Goal: Obtain resource: Download file/media

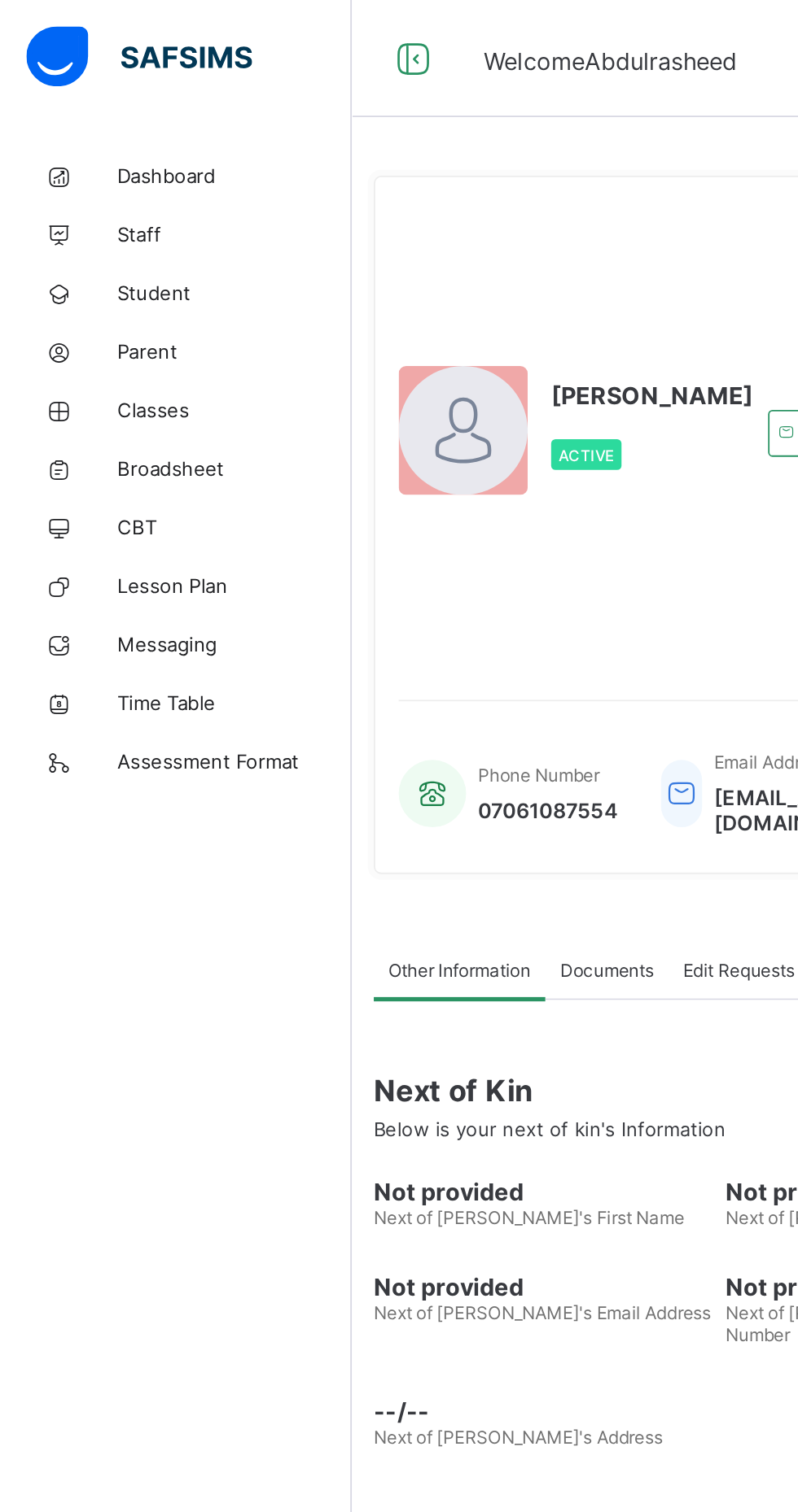
click at [86, 156] on span "Student" at bounding box center [131, 162] width 131 height 13
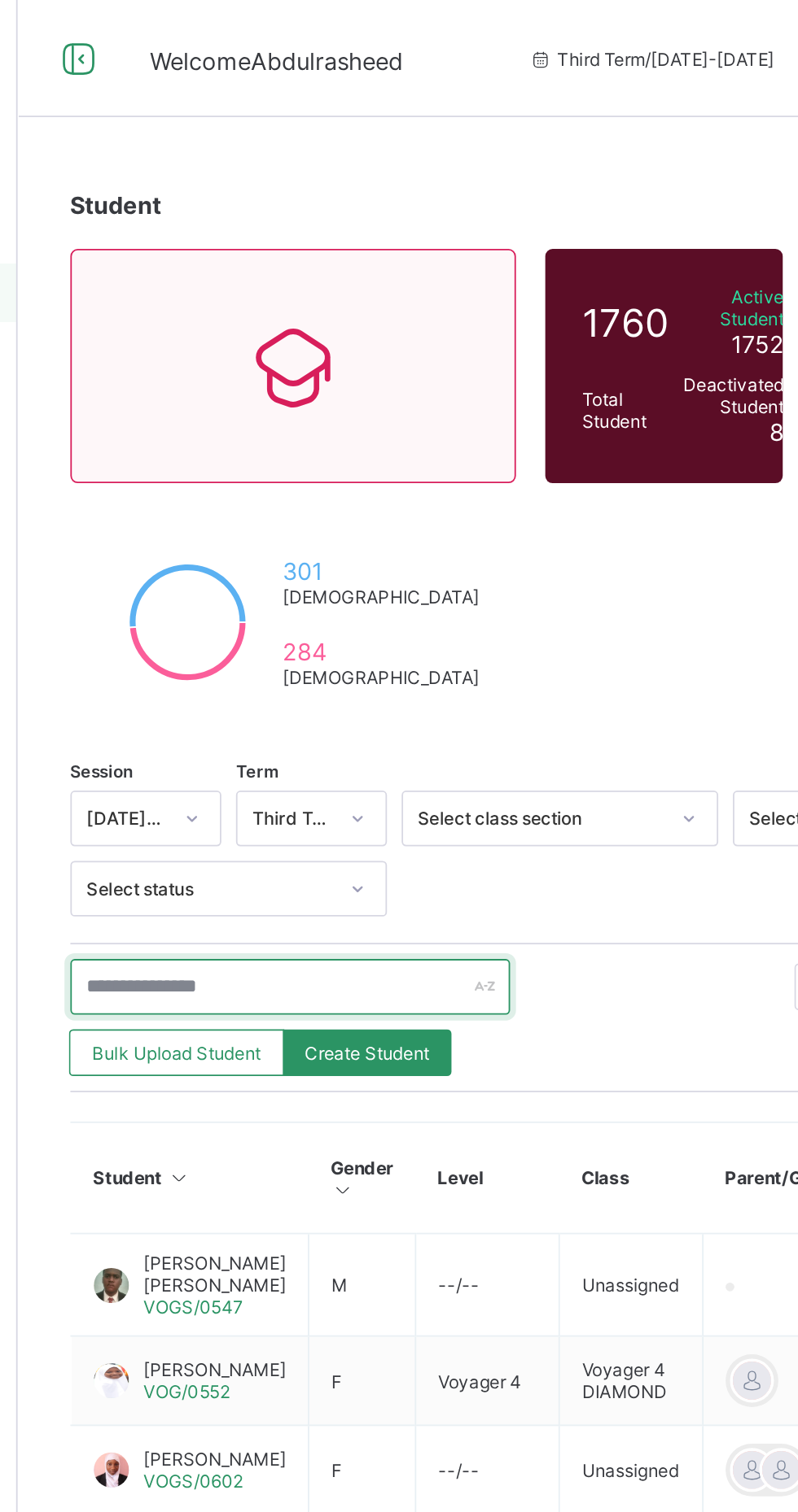
click at [317, 546] on input "text" at bounding box center [347, 548] width 244 height 31
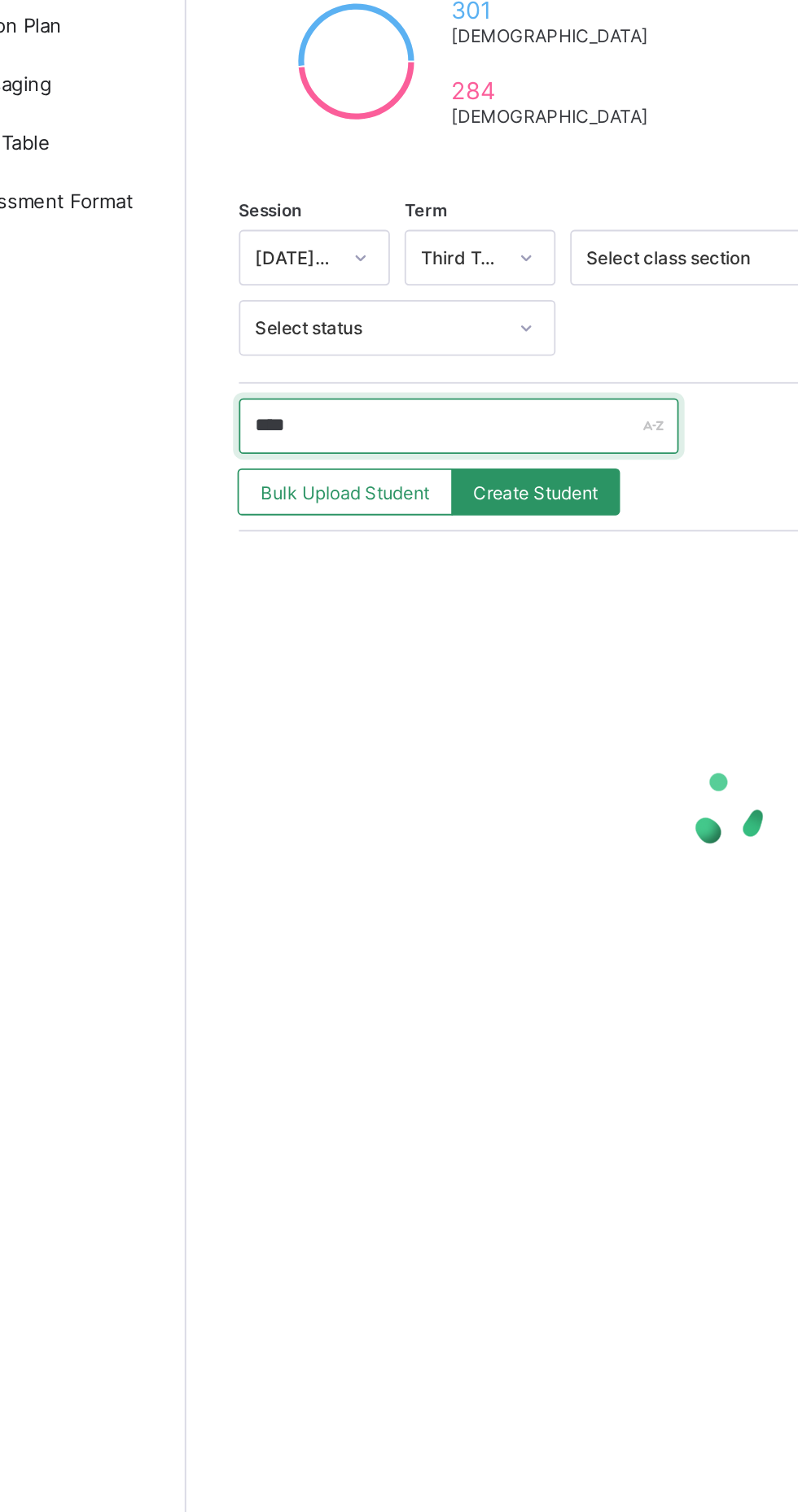
type input "*****"
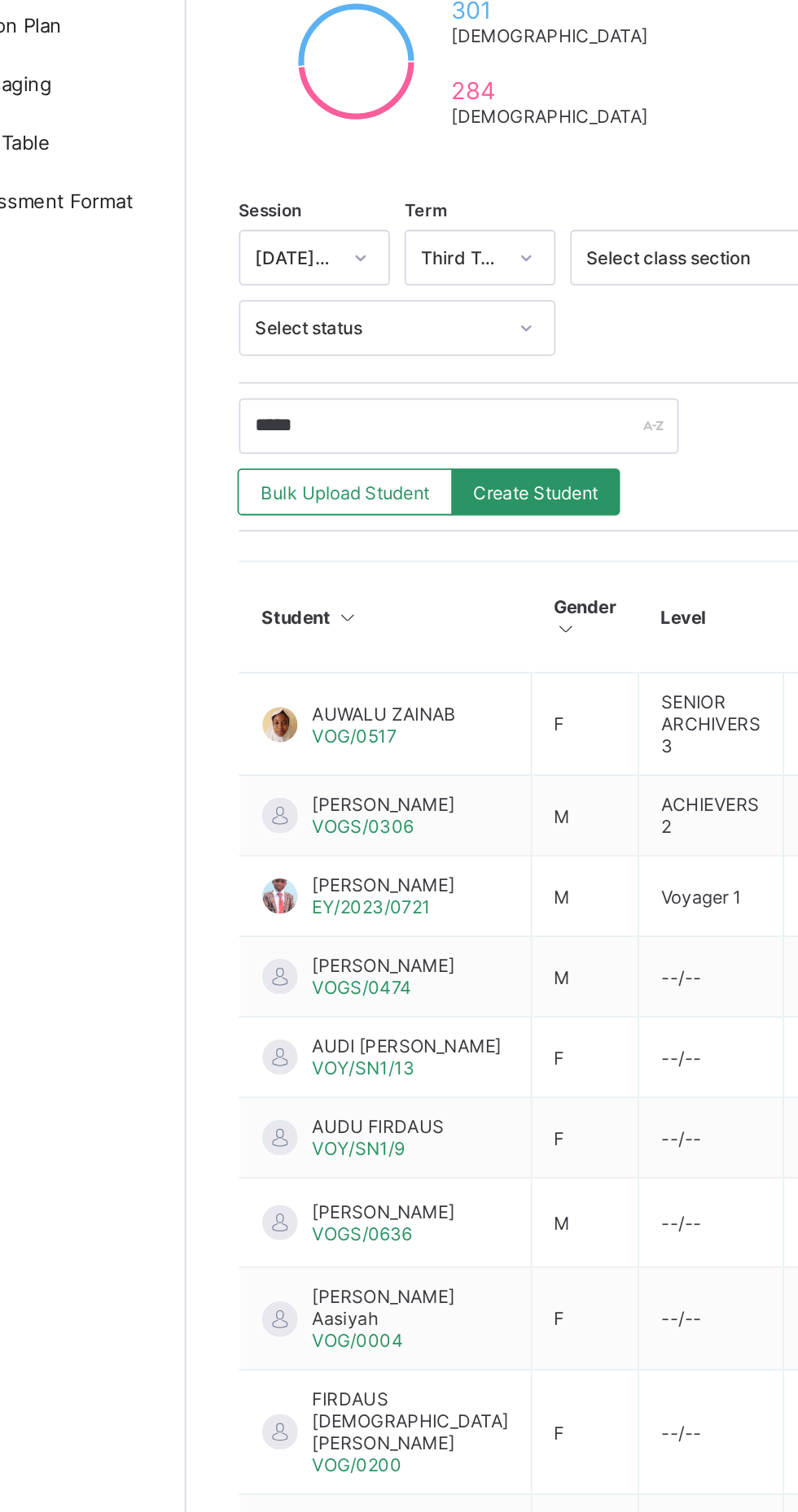
click at [284, 708] on span "AUWALU ZAINAB" at bounding box center [305, 708] width 80 height 12
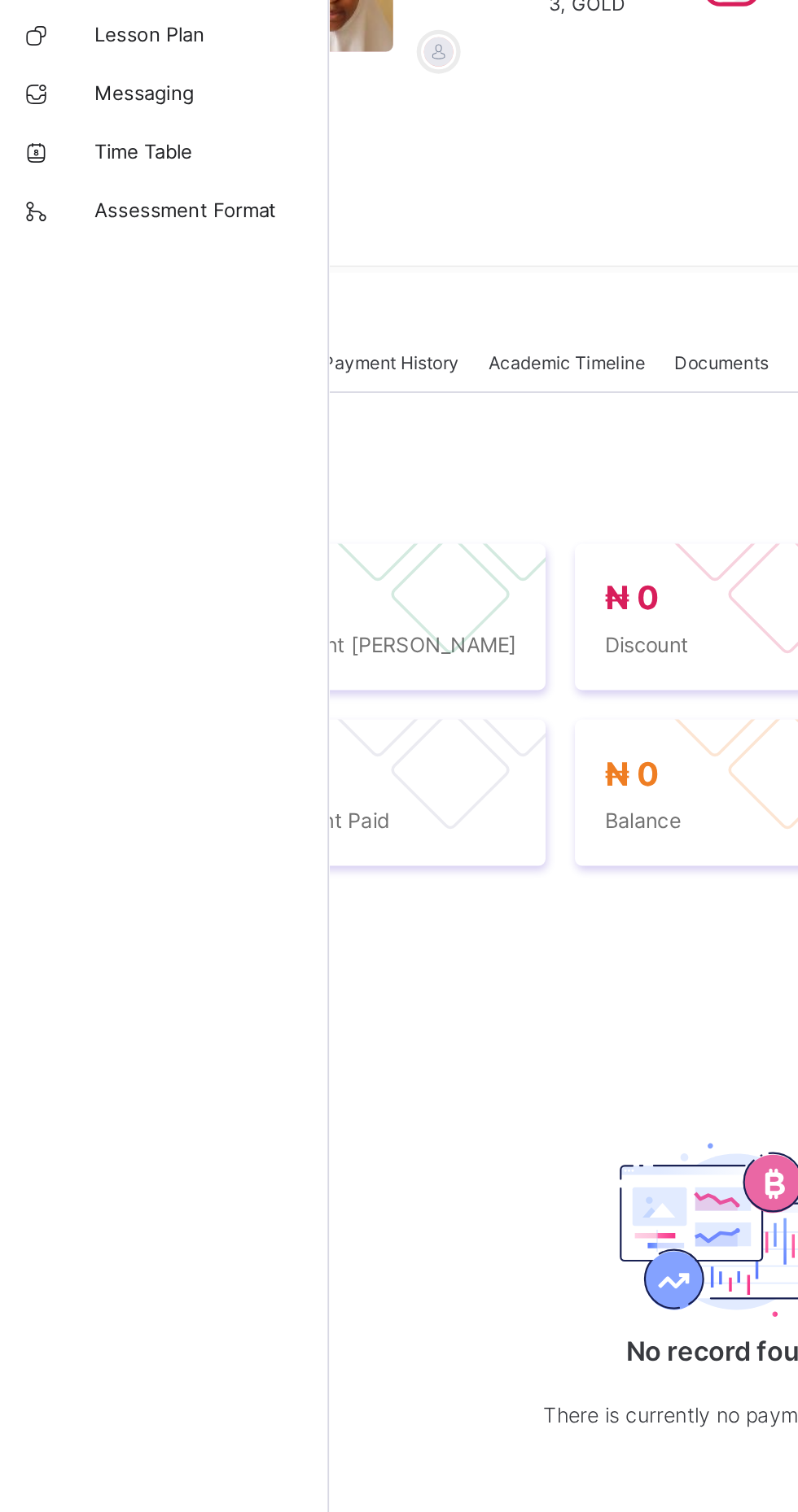
scroll to position [0, 80]
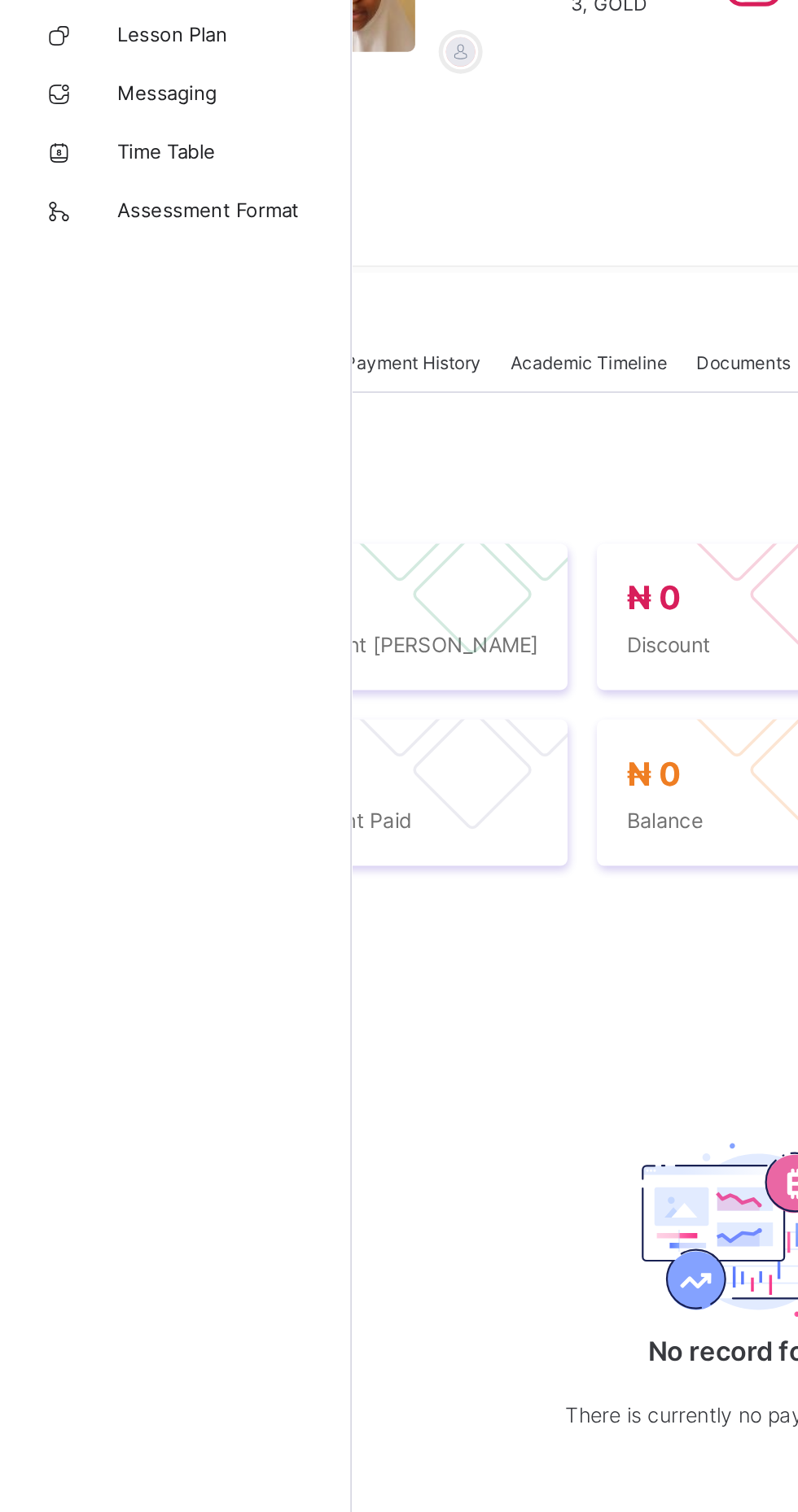
click at [326, 514] on span "Academic Timeline" at bounding box center [326, 508] width 87 height 12
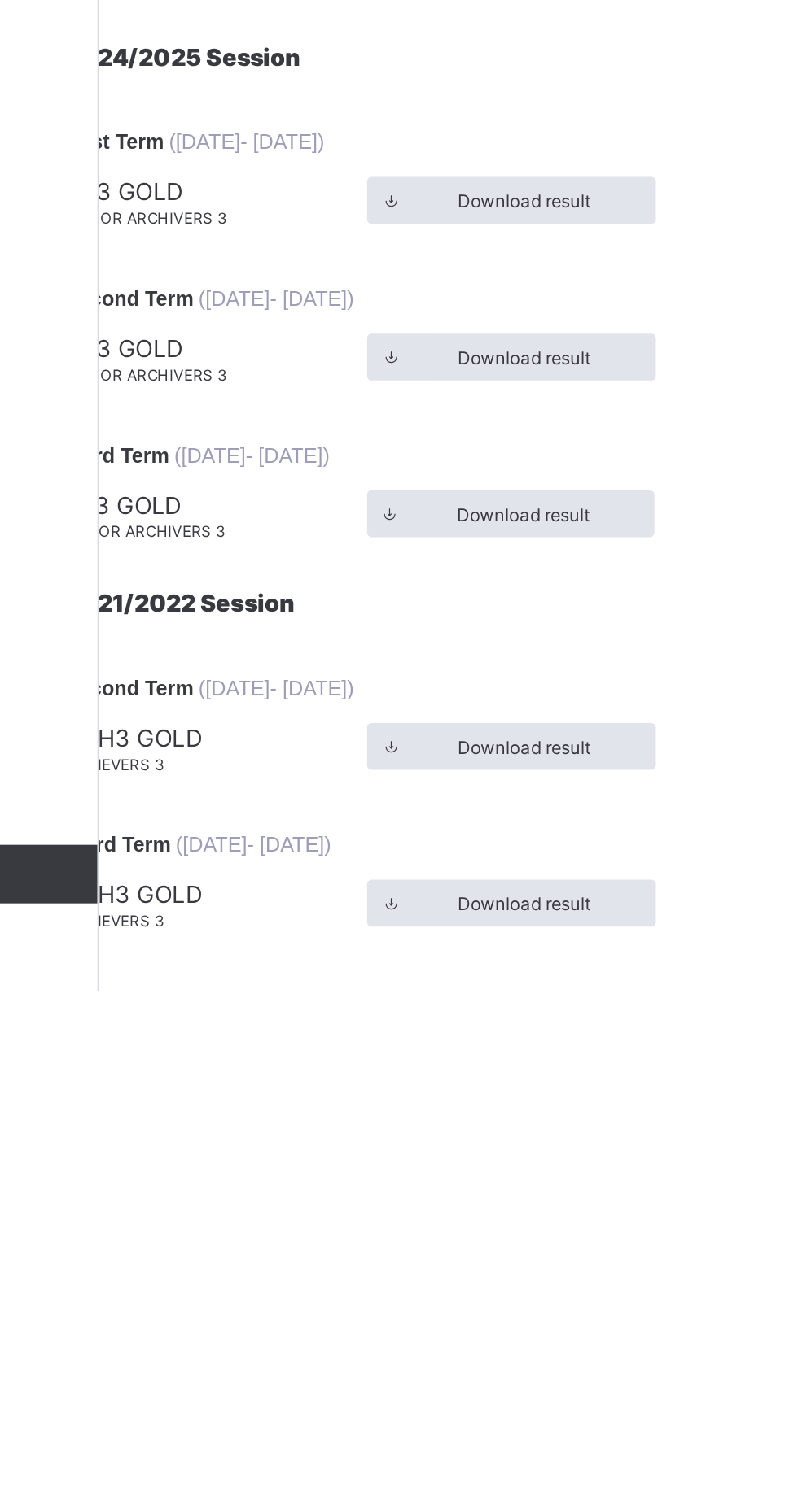
click at [393, 630] on span "Download Transcript" at bounding box center [388, 624] width 94 height 12
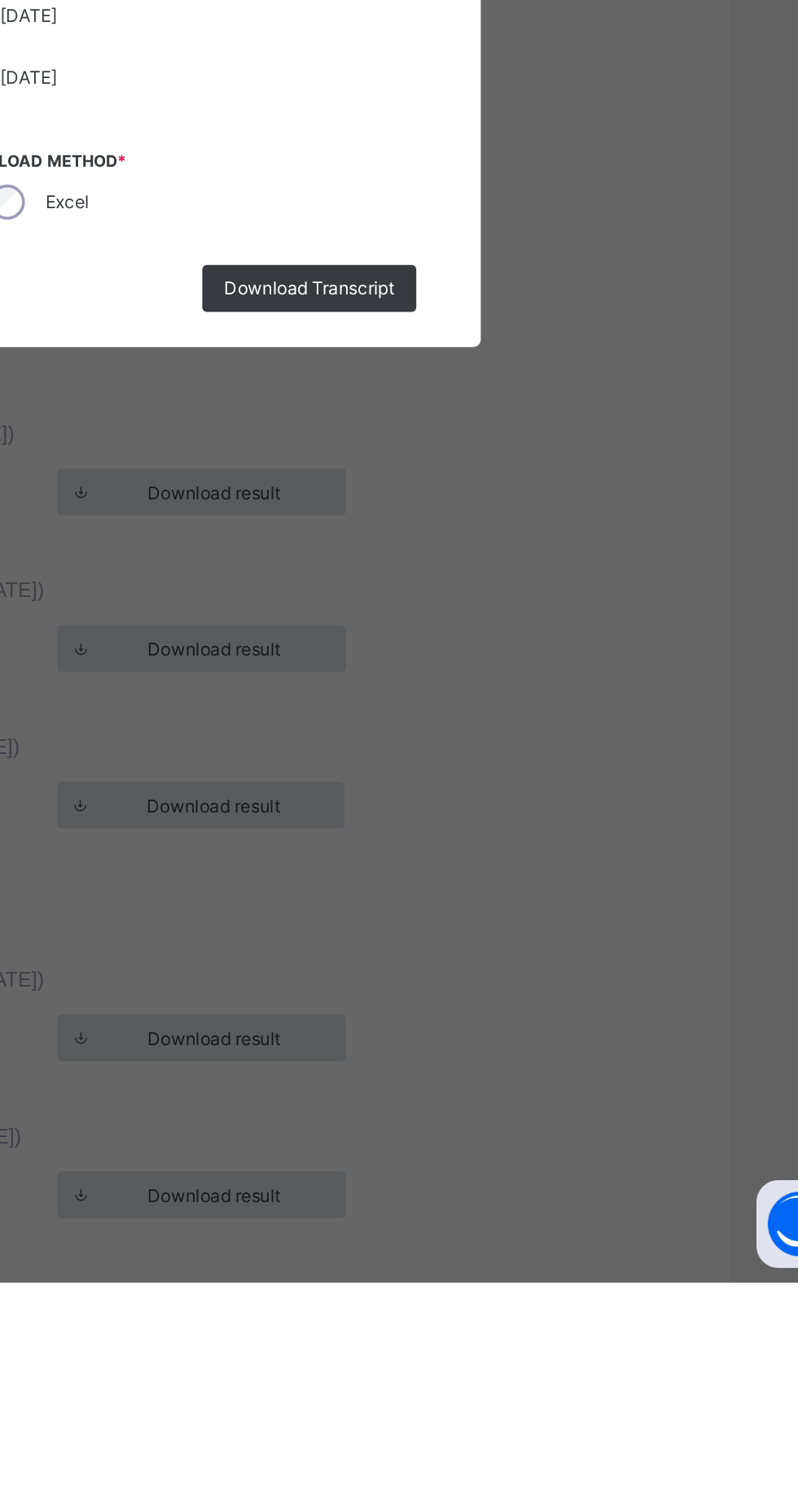
click at [532, 965] on span "Download Transcript" at bounding box center [483, 959] width 94 height 12
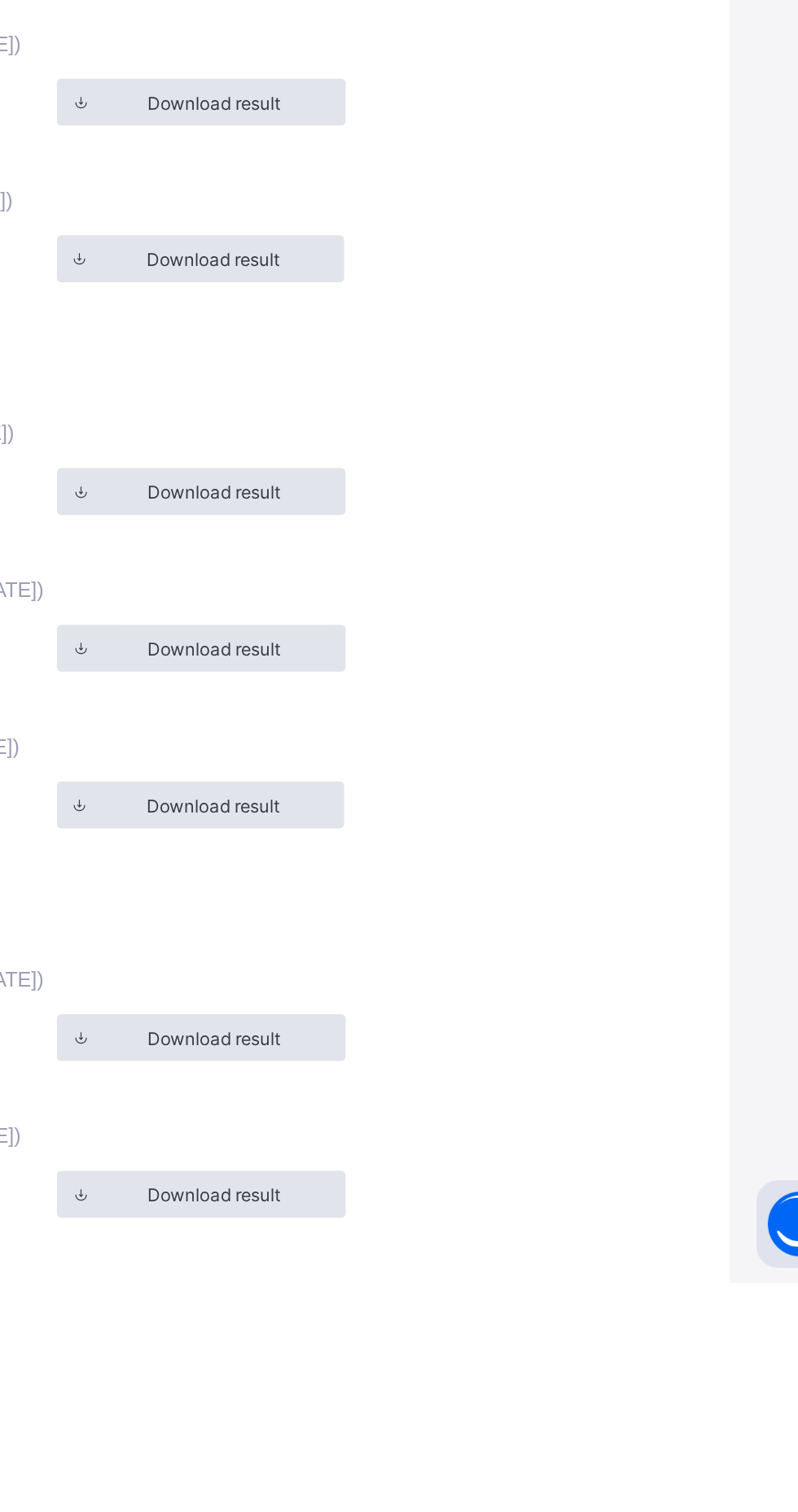
scroll to position [0, 0]
